Goal: Task Accomplishment & Management: Complete application form

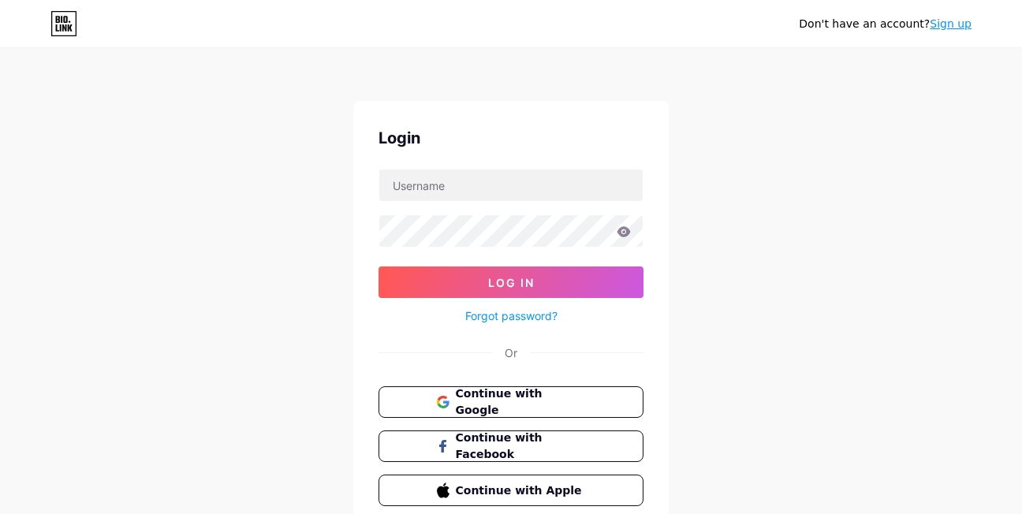
scroll to position [67, 0]
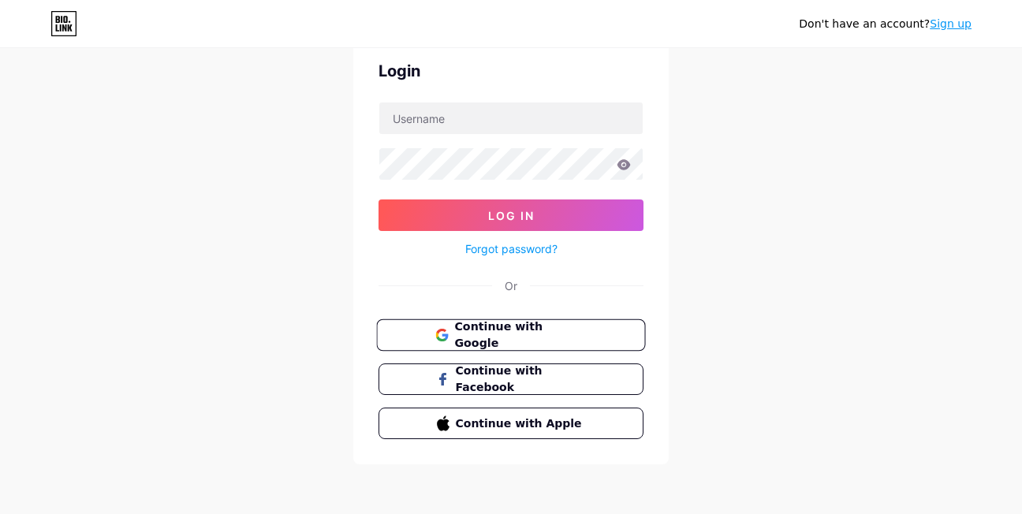
click at [590, 334] on button "Continue with Google" at bounding box center [510, 335] width 269 height 32
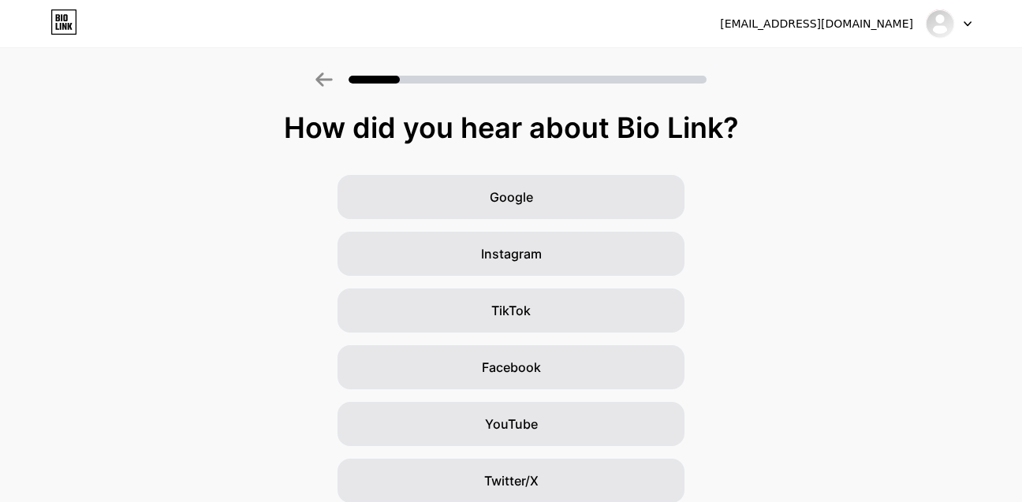
drag, startPoint x: 282, startPoint y: 135, endPoint x: 740, endPoint y: 131, distance: 458.3
click at [740, 131] on div "How did you hear about Bio Link?" at bounding box center [511, 128] width 1006 height 32
copy div "How did you hear about Bio Link?"
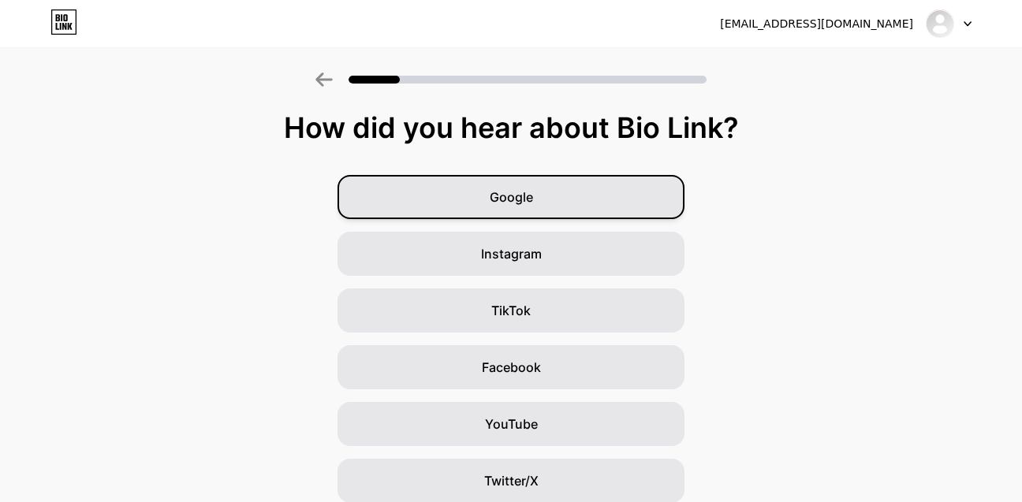
click at [455, 177] on div "Google" at bounding box center [511, 197] width 347 height 44
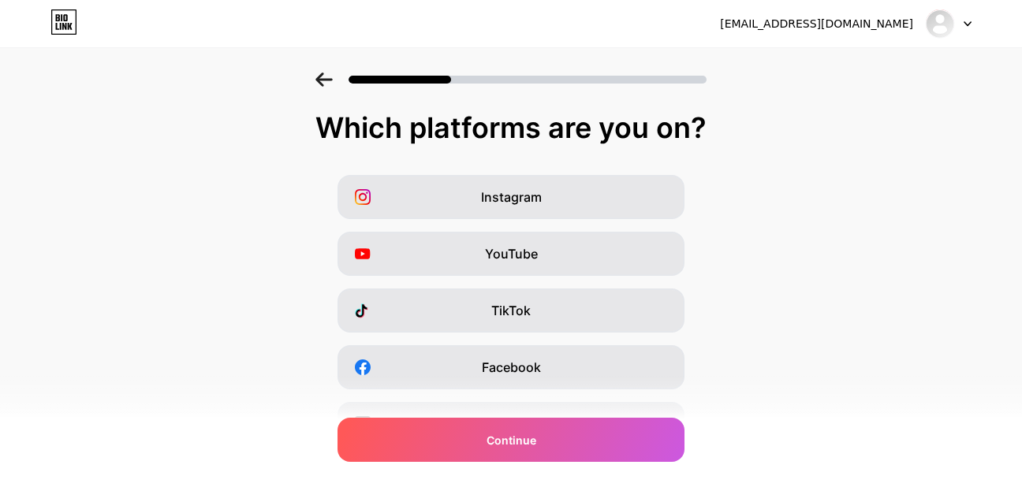
drag, startPoint x: 308, startPoint y: 118, endPoint x: 752, endPoint y: 136, distance: 444.4
click at [752, 136] on div "Which platforms are you on?" at bounding box center [511, 128] width 991 height 32
copy div "Which platforms are you on?"
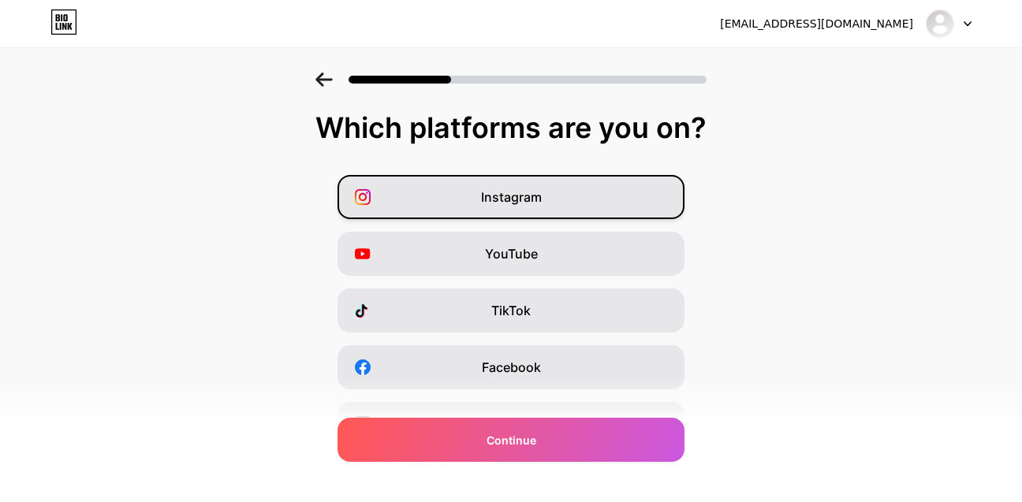
click at [495, 200] on span "Instagram" at bounding box center [511, 197] width 61 height 19
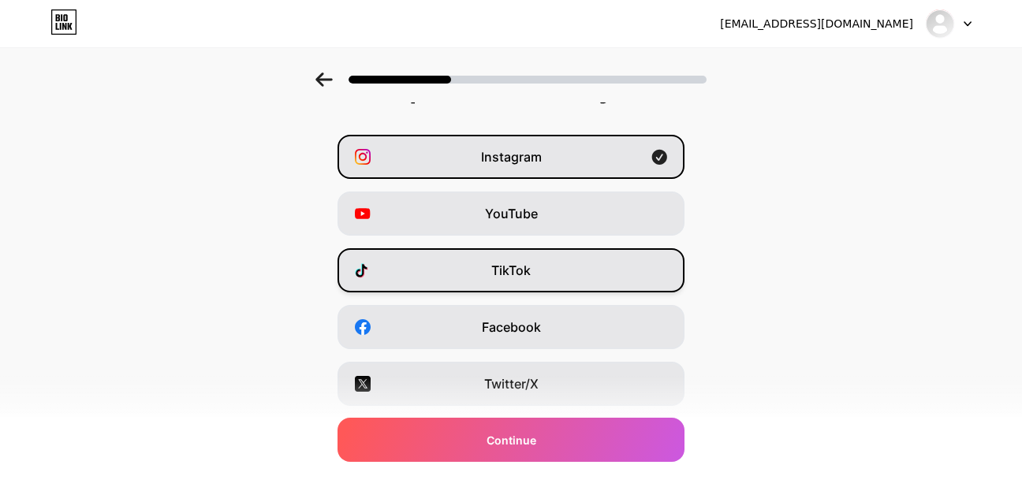
scroll to position [79, 0]
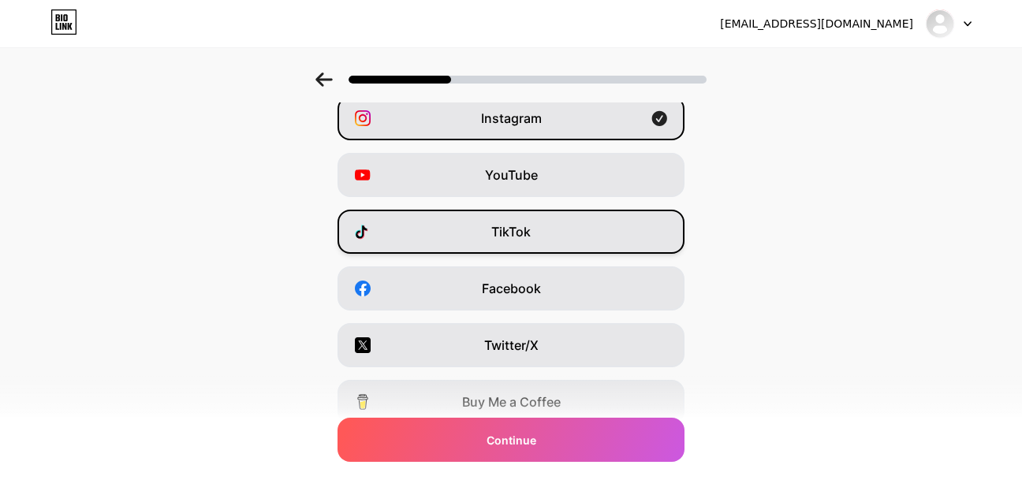
click at [506, 241] on div "TikTok" at bounding box center [511, 232] width 347 height 44
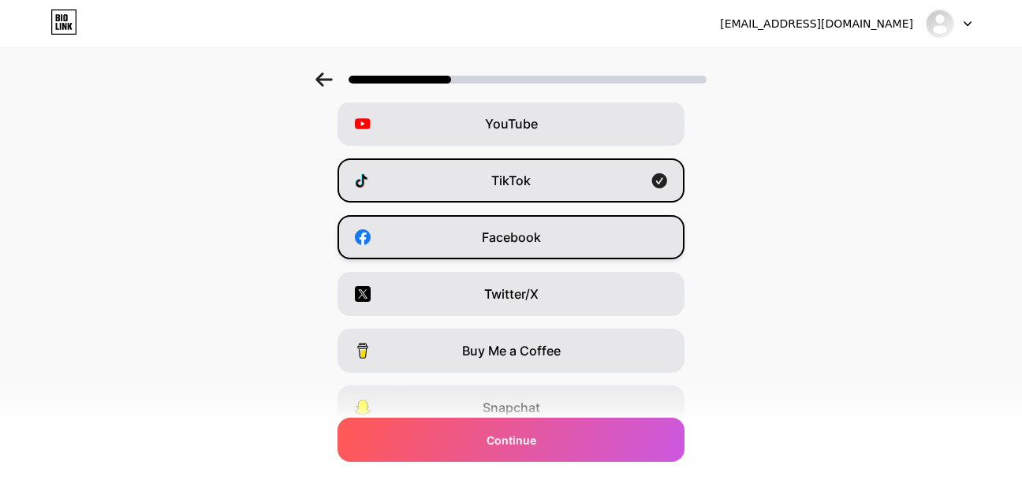
scroll to position [158, 0]
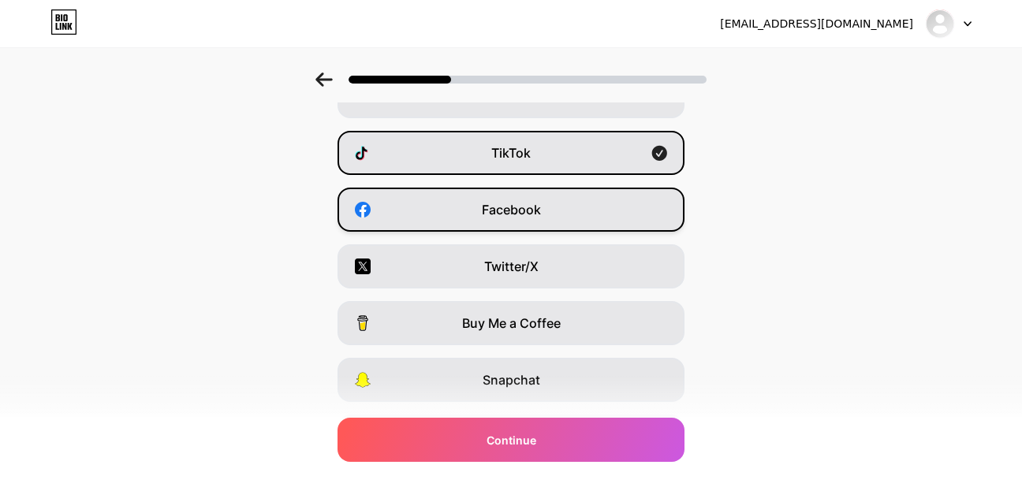
click at [526, 222] on div "Facebook" at bounding box center [511, 210] width 347 height 44
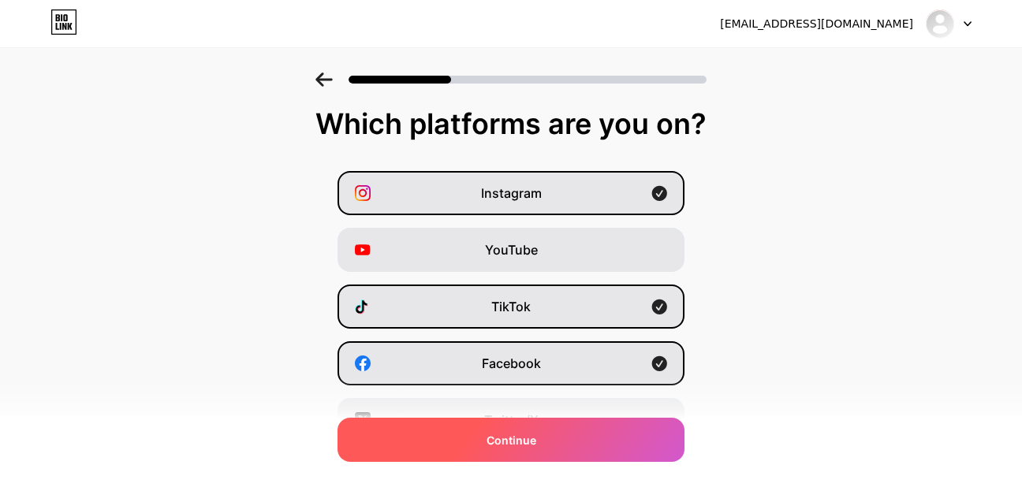
scroll to position [0, 0]
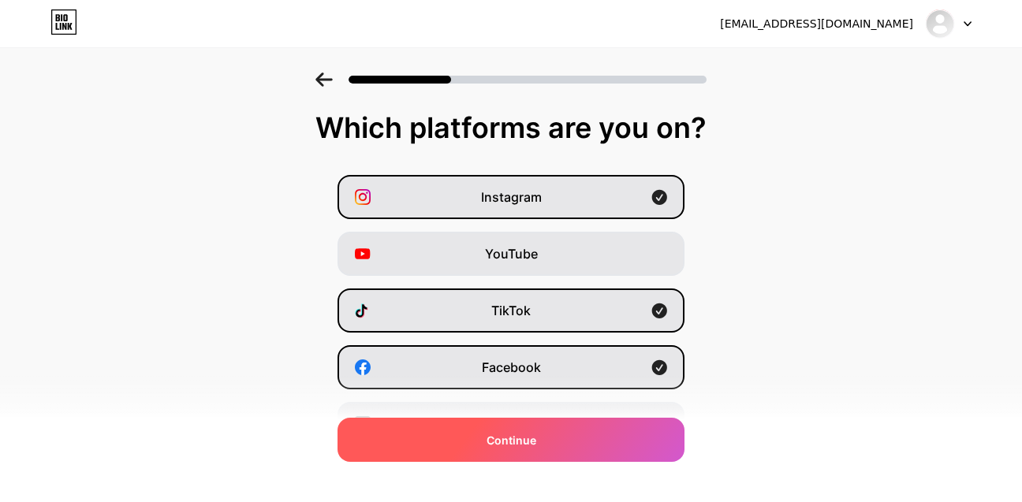
click at [548, 452] on div "Continue" at bounding box center [511, 440] width 347 height 44
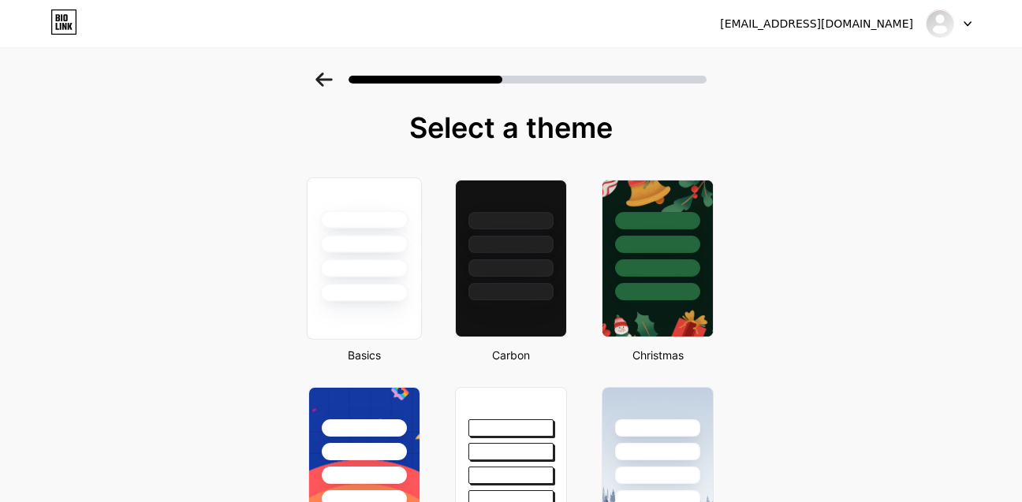
click at [405, 272] on div at bounding box center [364, 268] width 88 height 18
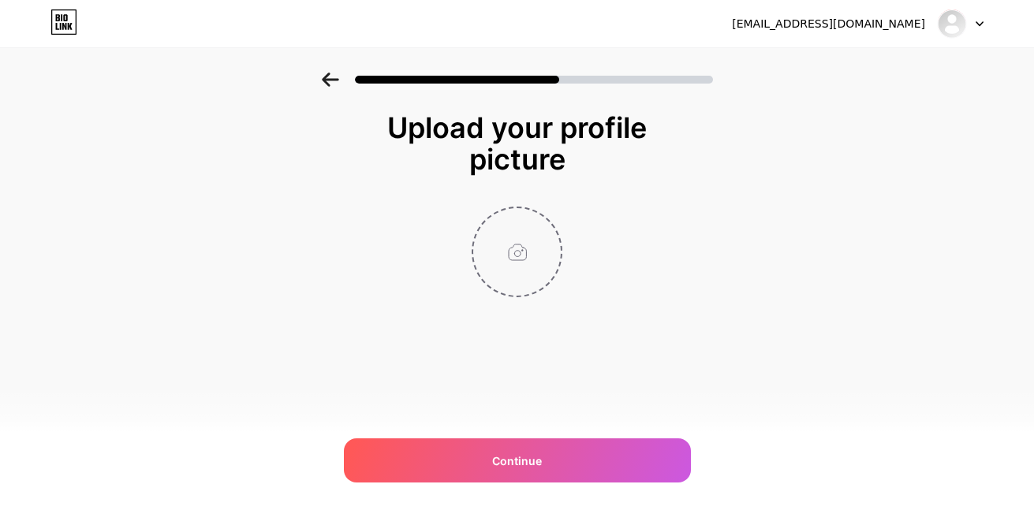
click at [517, 263] on input "file" at bounding box center [517, 252] width 88 height 88
click at [532, 252] on input "file" at bounding box center [517, 252] width 88 height 88
type input "C:\fakepath\Imagen de WhatsApp [DATE] a las 21.04.23_61cd872d.jpg"
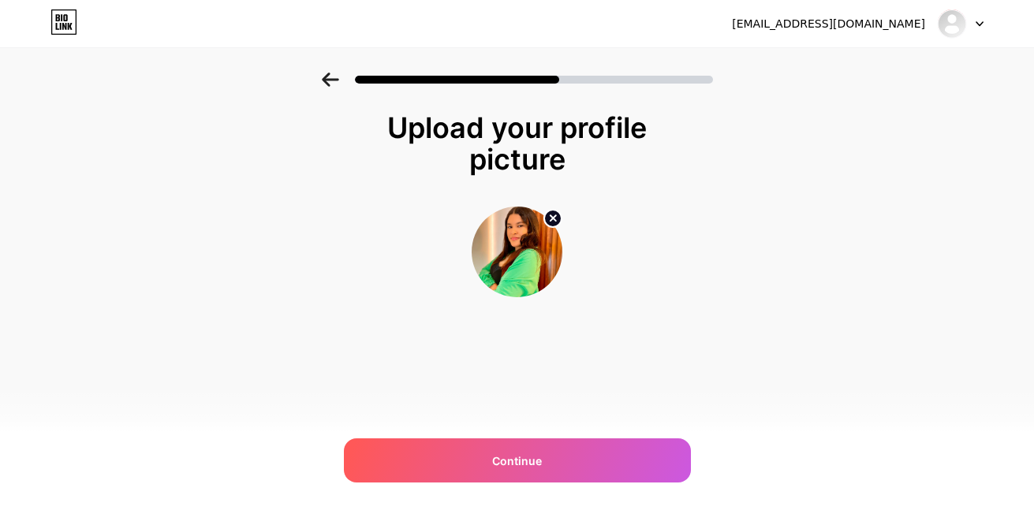
click at [530, 258] on img at bounding box center [517, 252] width 91 height 91
drag, startPoint x: 530, startPoint y: 258, endPoint x: 528, endPoint y: 277, distance: 19.0
click at [528, 277] on img at bounding box center [517, 252] width 91 height 91
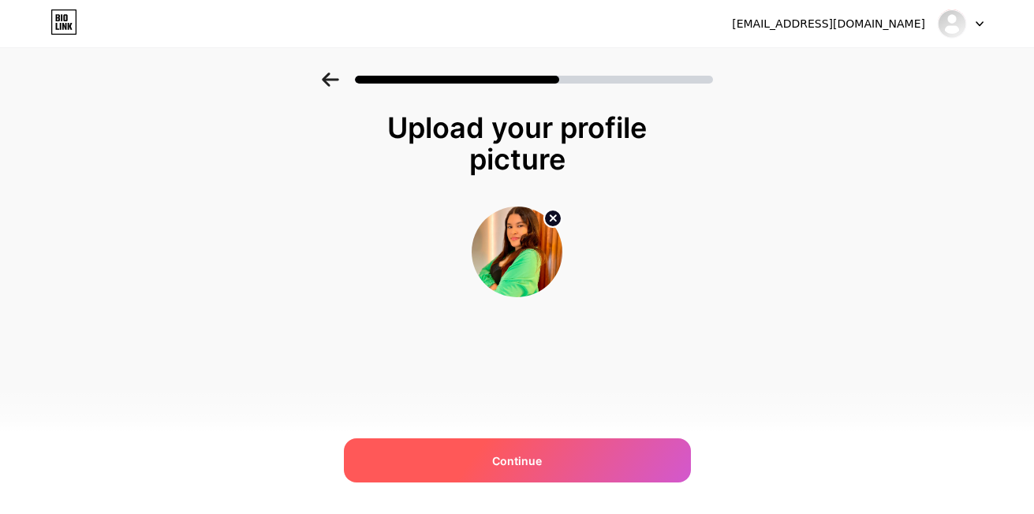
click at [562, 457] on div "Continue" at bounding box center [517, 461] width 347 height 44
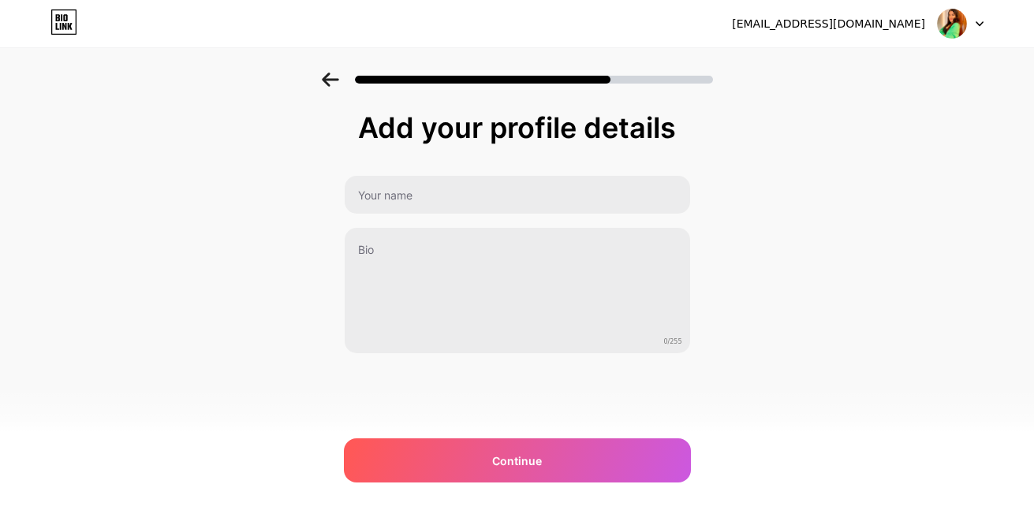
drag, startPoint x: 340, startPoint y: 114, endPoint x: 733, endPoint y: 140, distance: 393.6
click at [733, 140] on div "Add your profile details 0/255 Continue Error" at bounding box center [517, 253] width 1034 height 360
drag, startPoint x: 674, startPoint y: 132, endPoint x: 357, endPoint y: 133, distance: 317.1
click at [357, 133] on div "Add your profile details" at bounding box center [517, 128] width 331 height 32
drag, startPoint x: 357, startPoint y: 133, endPoint x: 373, endPoint y: 133, distance: 16.6
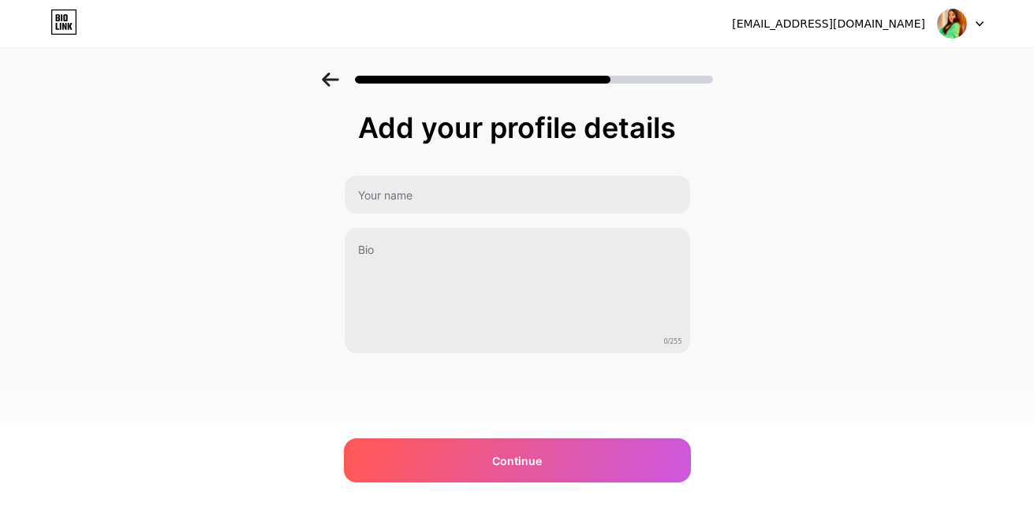
copy div "Add your profile details"
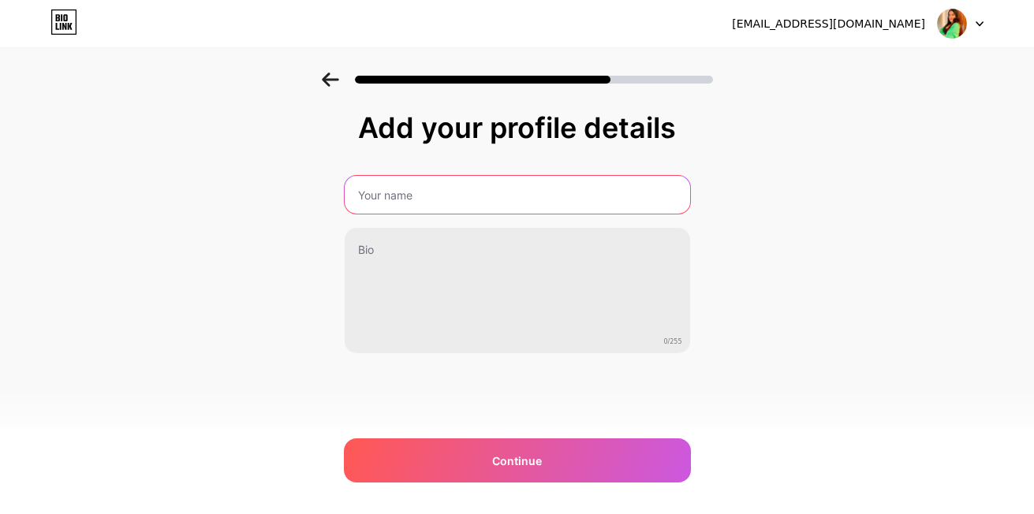
click at [388, 197] on input "text" at bounding box center [517, 195] width 345 height 38
type input "Eco Digital"
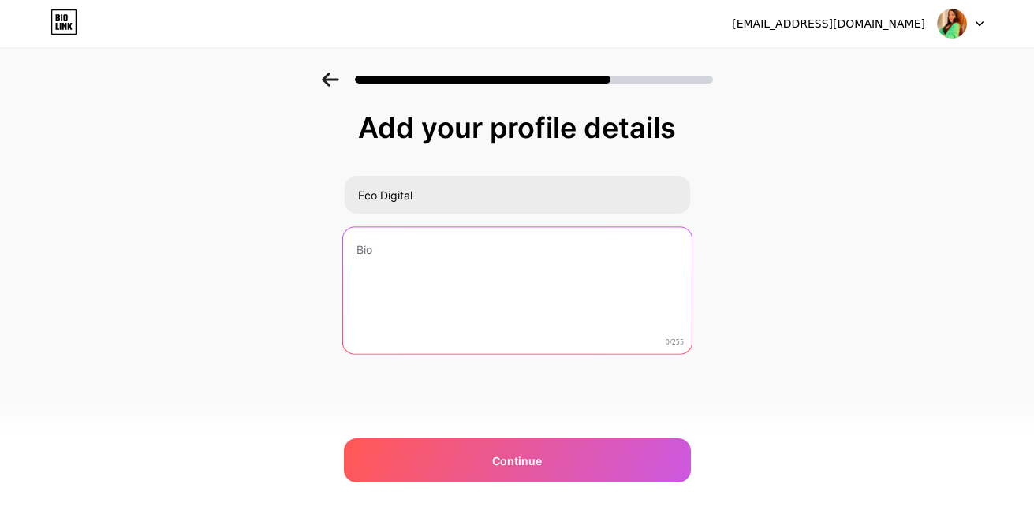
click at [440, 276] on textarea at bounding box center [516, 291] width 349 height 129
paste textarea "🚀Te ayudo a crecer y generar ventas con meta business & Google ads ✨Diseños, op…"
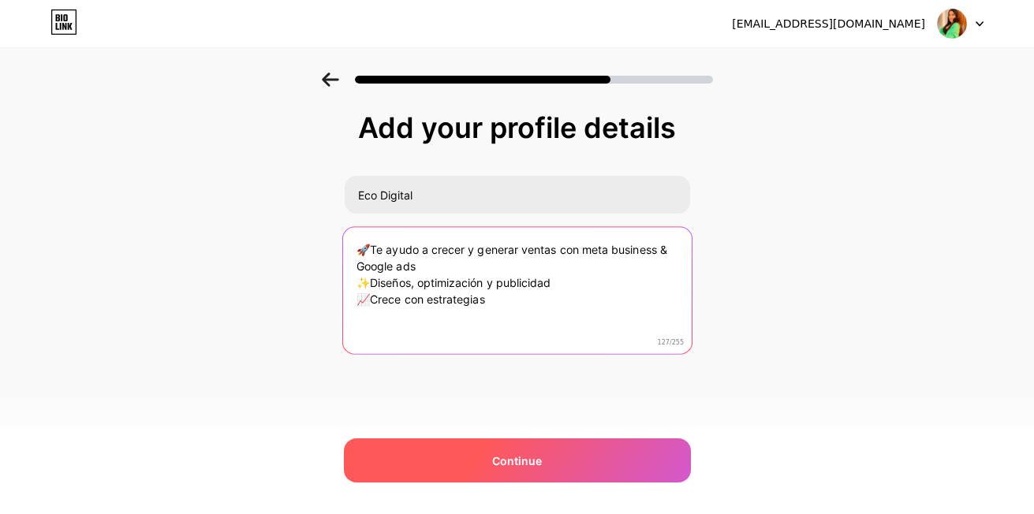
type textarea "🚀Te ayudo a crecer y generar ventas con meta business & Google ads ✨Diseños, op…"
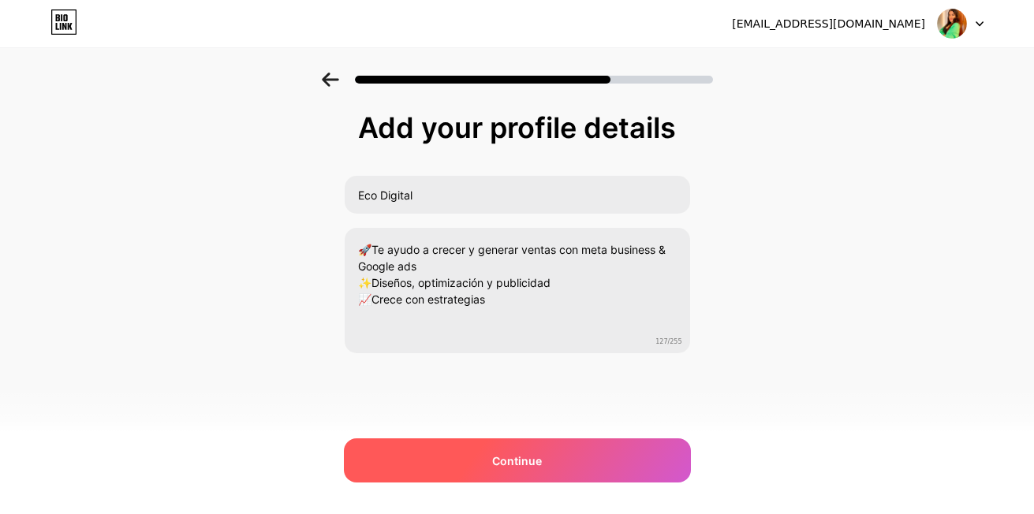
click at [440, 452] on div "Continue" at bounding box center [517, 461] width 347 height 44
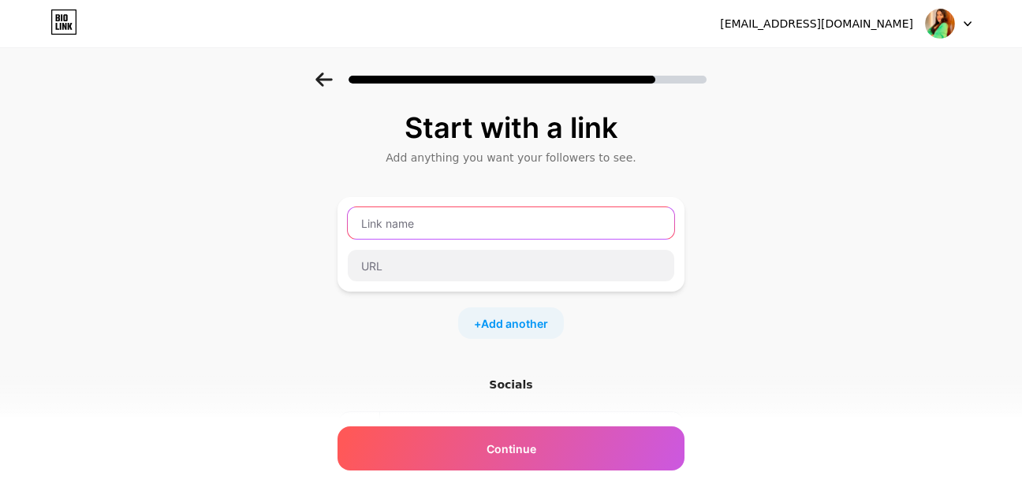
click at [457, 228] on input "text" at bounding box center [511, 223] width 327 height 32
drag, startPoint x: 397, startPoint y: 110, endPoint x: 640, endPoint y: 140, distance: 245.6
click at [640, 140] on div "Start with a link Add anything you want your followers to see. + Add another So…" at bounding box center [511, 350] width 1022 height 554
copy div "Start with a link"
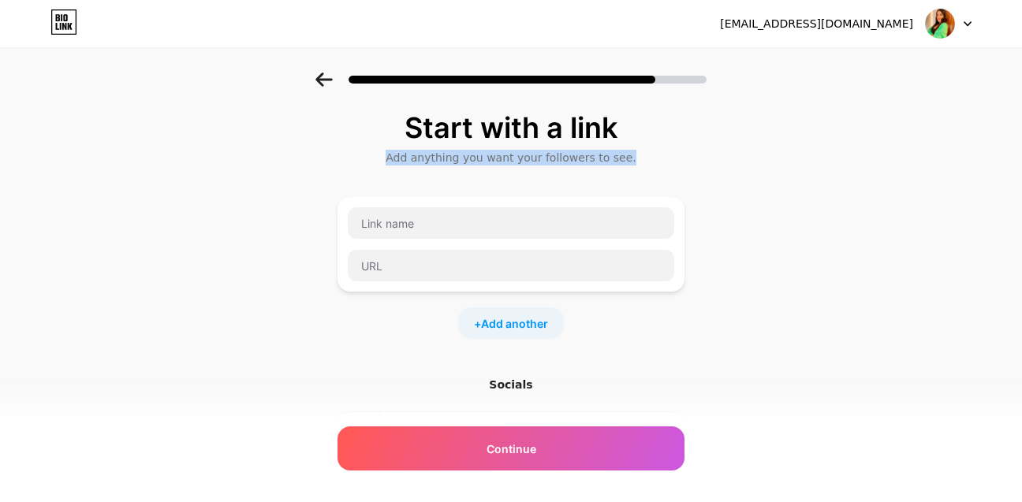
drag, startPoint x: 405, startPoint y: 159, endPoint x: 636, endPoint y: 162, distance: 230.3
click at [636, 162] on div "Add anything you want your followers to see." at bounding box center [510, 158] width 331 height 16
copy div "Add anything you want your followers to see."
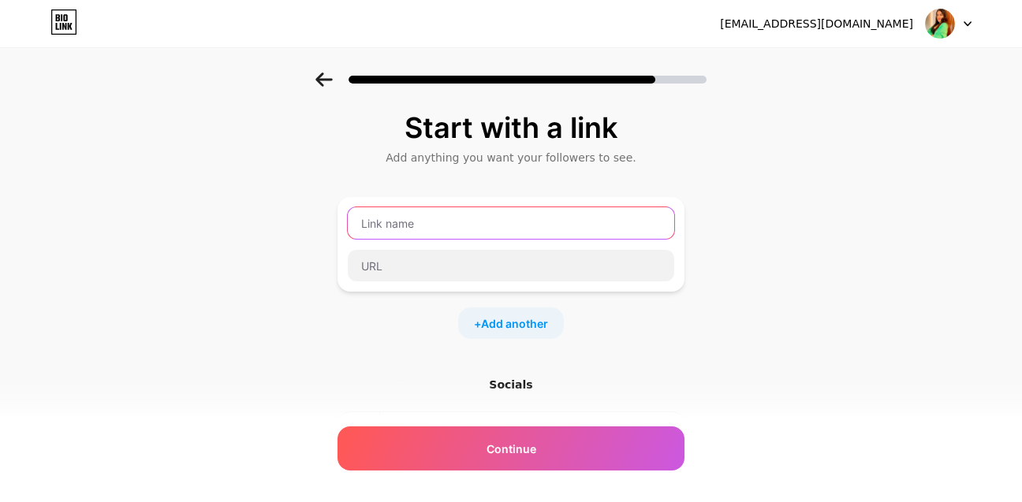
click at [424, 227] on input "text" at bounding box center [511, 223] width 327 height 32
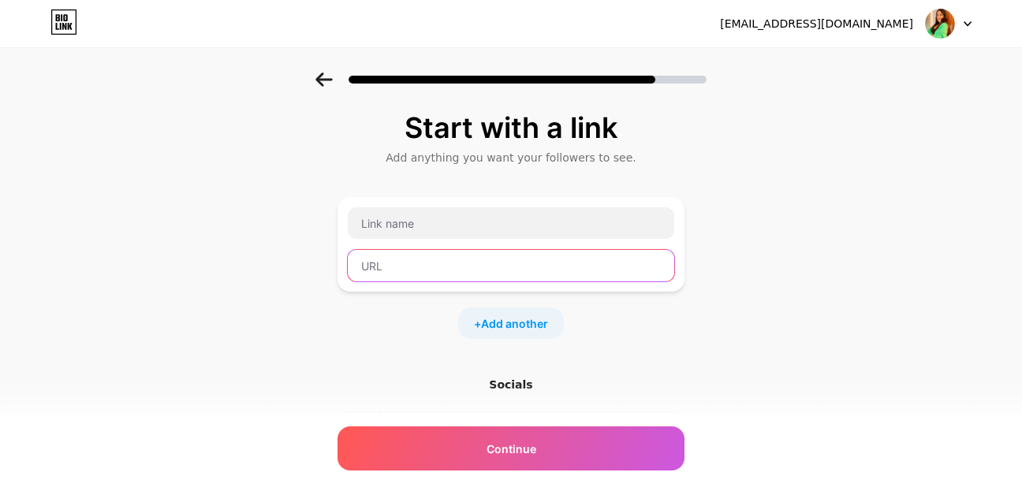
drag, startPoint x: 467, startPoint y: 222, endPoint x: 449, endPoint y: 268, distance: 49.2
click at [449, 268] on input "text" at bounding box center [511, 266] width 327 height 32
paste input "[URL][DOMAIN_NAME][DOMAIN_NAME]"
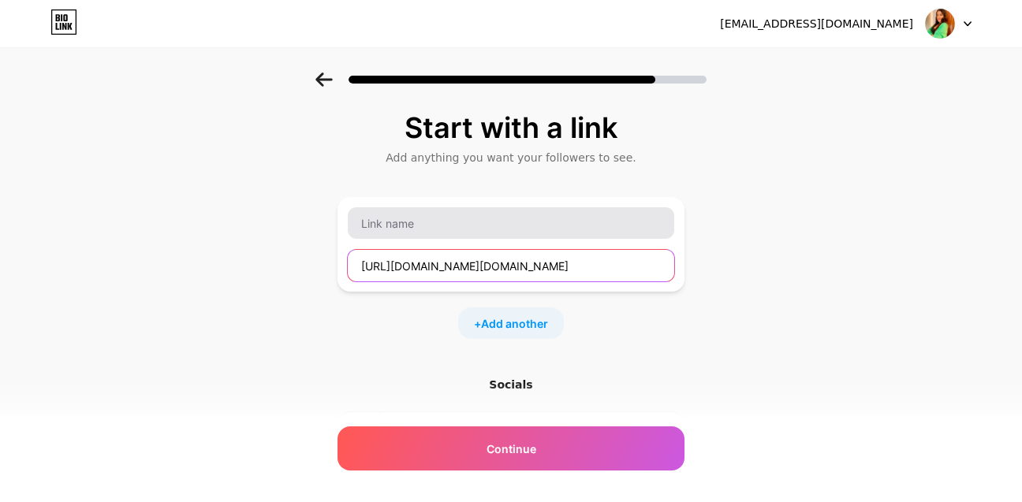
type input "[URL][DOMAIN_NAME][DOMAIN_NAME]"
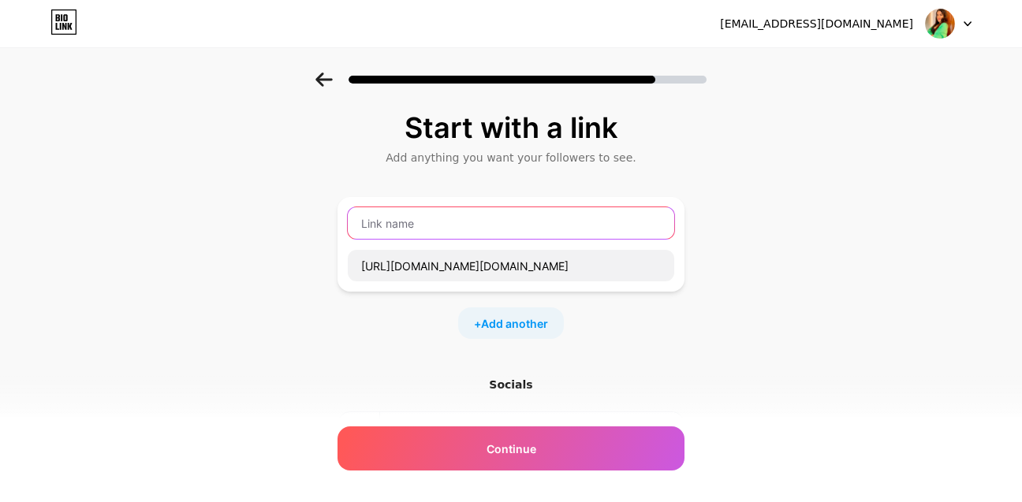
click at [465, 226] on input "text" at bounding box center [511, 223] width 327 height 32
type input "Instagram"
click at [329, 357] on div "Start with a link Add anything you want your followers to see. Instagram [URL][…" at bounding box center [511, 350] width 1022 height 554
click at [536, 321] on span "Add another" at bounding box center [514, 323] width 67 height 17
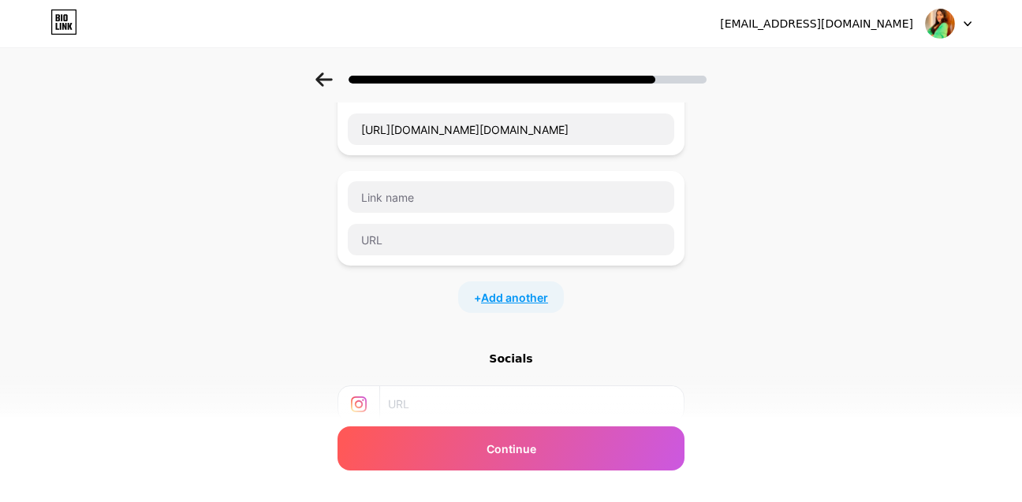
scroll to position [158, 0]
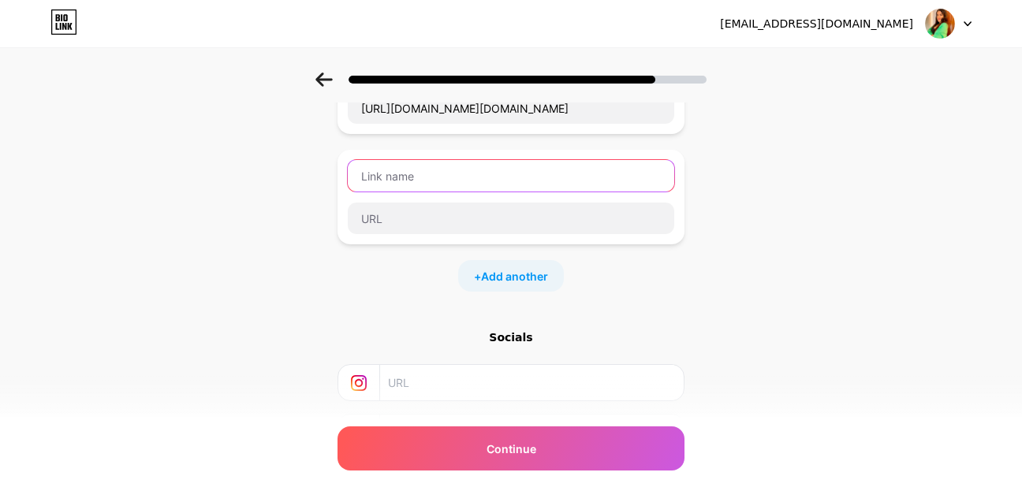
click at [424, 176] on input "text" at bounding box center [511, 176] width 327 height 32
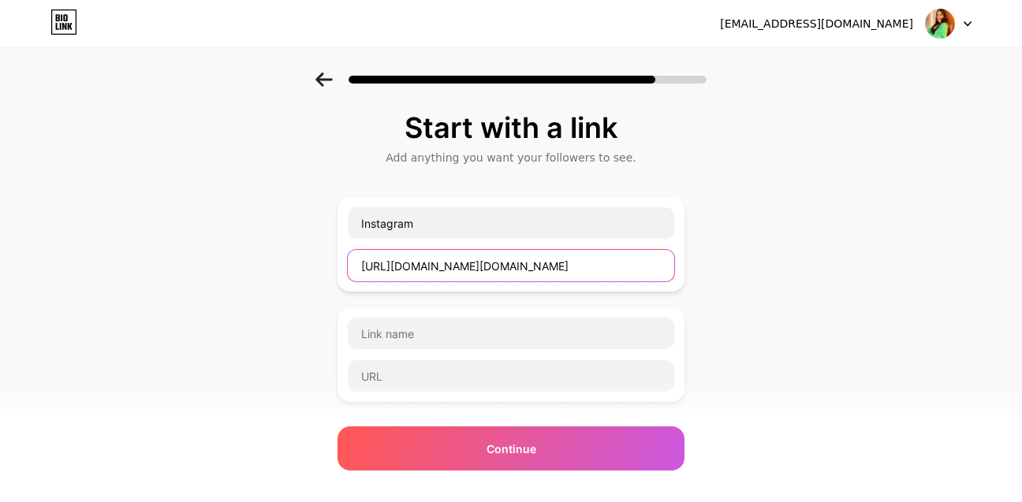
scroll to position [0, 160]
drag, startPoint x: 361, startPoint y: 263, endPoint x: 771, endPoint y: 277, distance: 409.6
click at [771, 277] on div "Start with a link Add anything you want your followers to see. Instagram [URL][…" at bounding box center [511, 405] width 1022 height 665
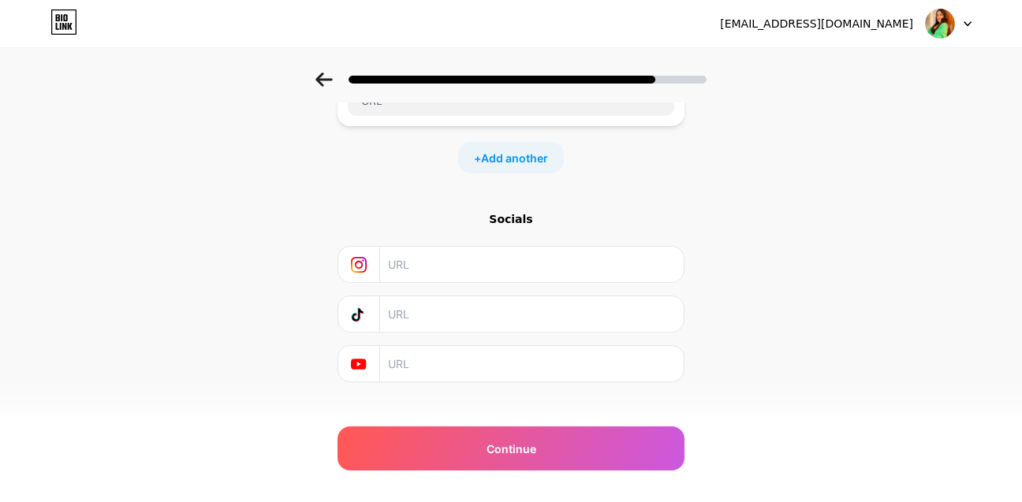
scroll to position [298, 0]
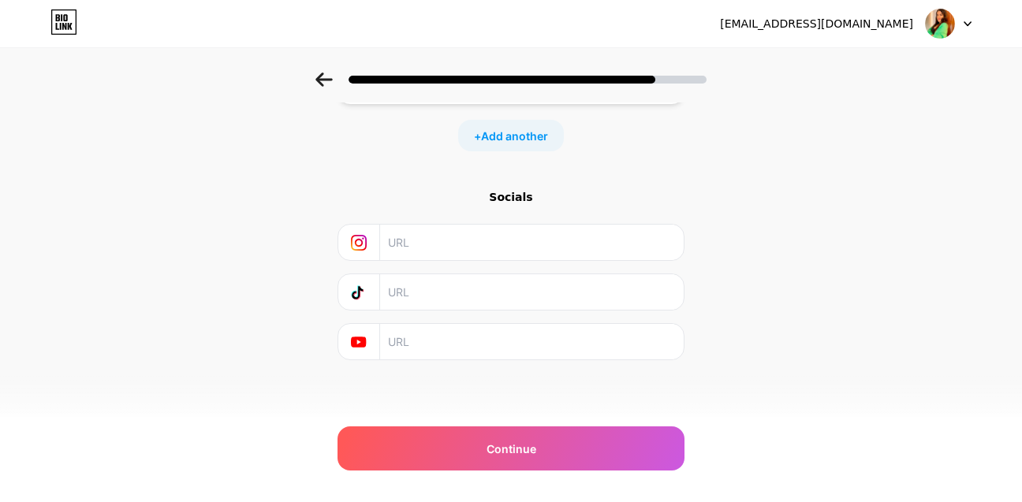
click at [432, 247] on input "text" at bounding box center [531, 242] width 286 height 35
paste input "[URL][DOMAIN_NAME][DOMAIN_NAME]"
type input "[URL][DOMAIN_NAME][DOMAIN_NAME]"
click at [452, 289] on input "text" at bounding box center [531, 291] width 286 height 35
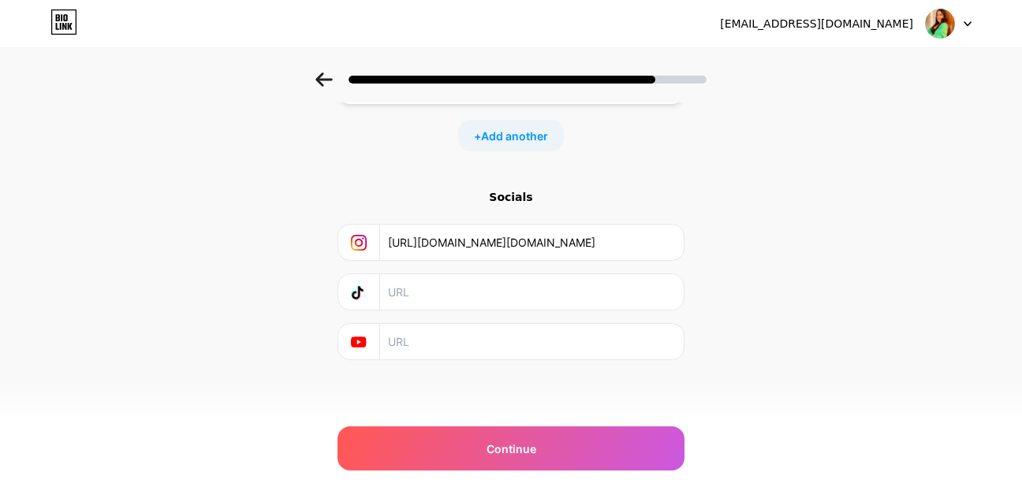
scroll to position [0, 0]
paste input "[URL][DOMAIN_NAME][DOMAIN_NAME]"
type input "[URL][DOMAIN_NAME][DOMAIN_NAME]"
click at [259, 259] on div "Start with a link Add anything you want your followers to see. Instagram + Add …" at bounding box center [511, 106] width 1022 height 665
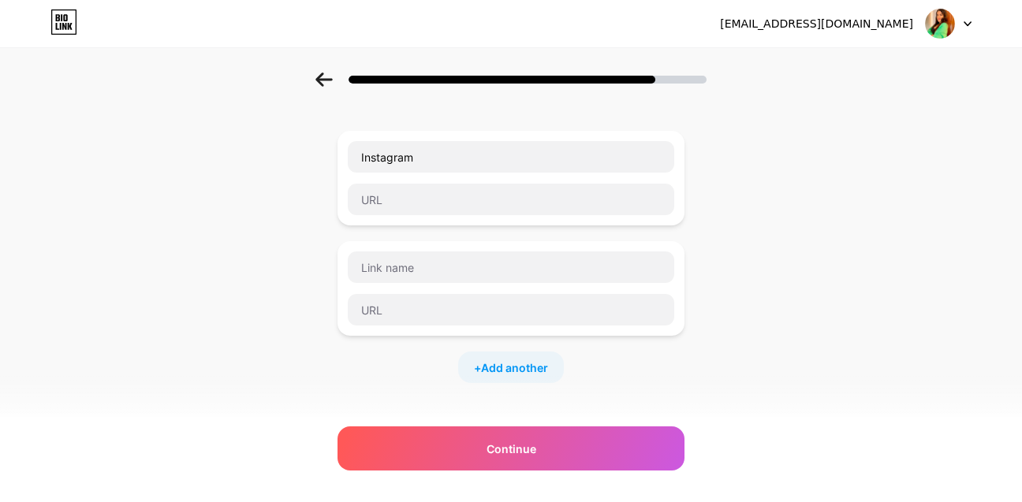
scroll to position [62, 0]
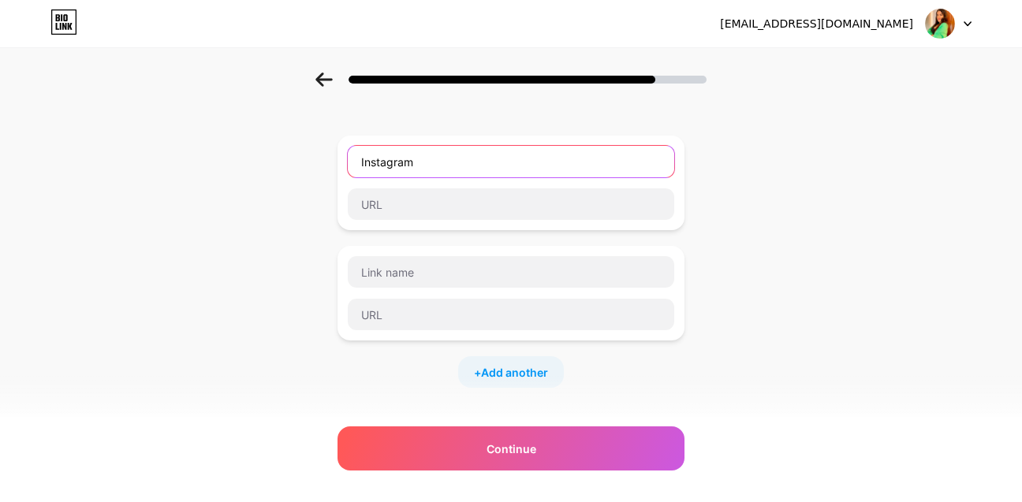
drag, startPoint x: 420, startPoint y: 170, endPoint x: 301, endPoint y: 162, distance: 120.2
click at [301, 162] on div "Start with a link Add anything you want your followers to see. Instagram + Add …" at bounding box center [511, 343] width 1022 height 665
type input "f"
type input "Facebook"
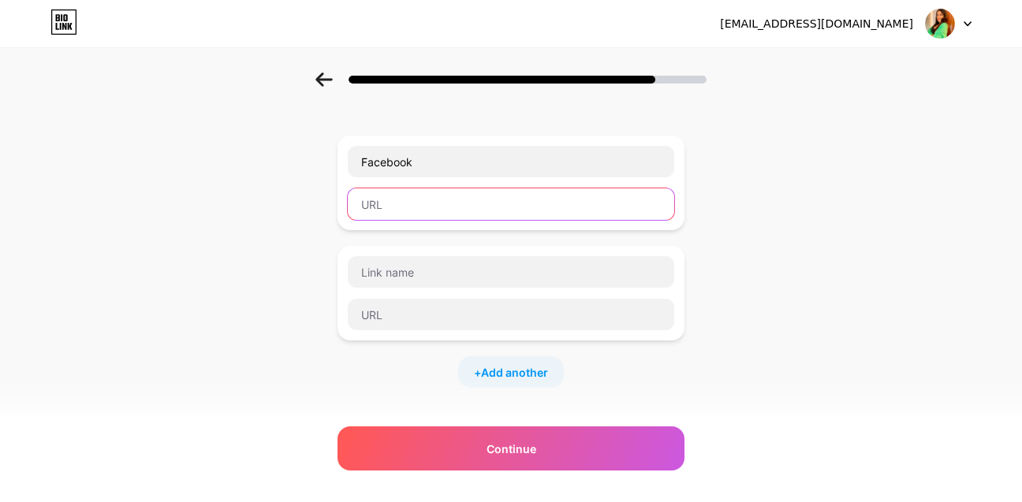
click at [420, 217] on input "text" at bounding box center [511, 205] width 327 height 32
paste input "[URL][DOMAIN_NAME]"
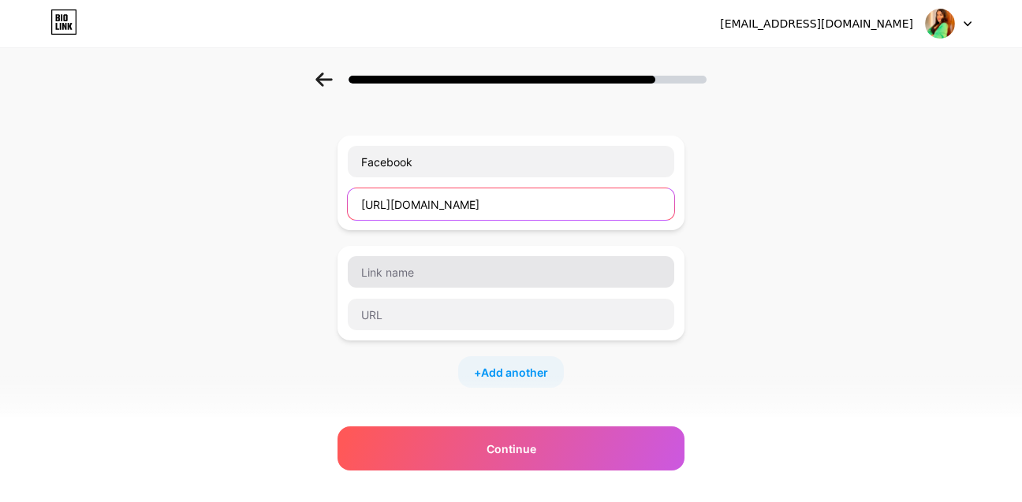
type input "[URL][DOMAIN_NAME]"
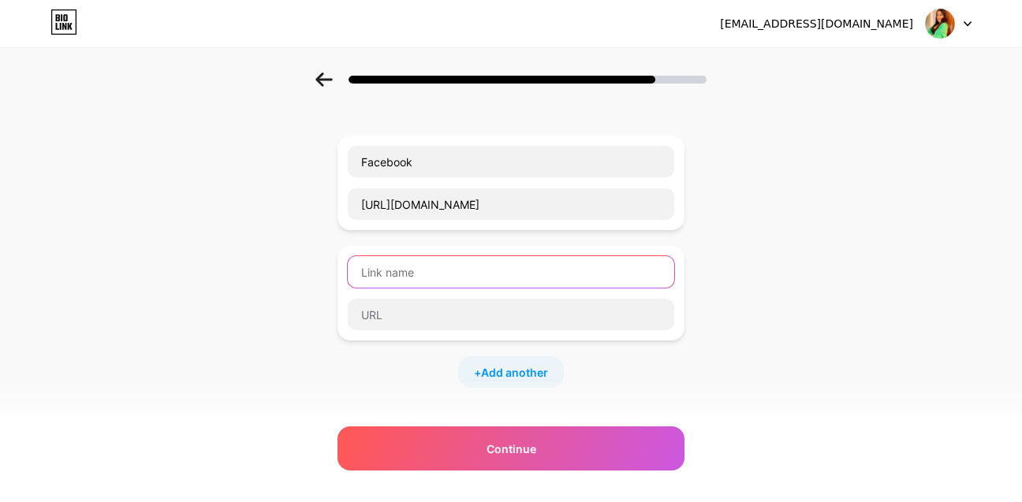
scroll to position [0, 0]
click at [444, 270] on input "text" at bounding box center [511, 272] width 327 height 32
